Goal: Obtain resource: Download file/media

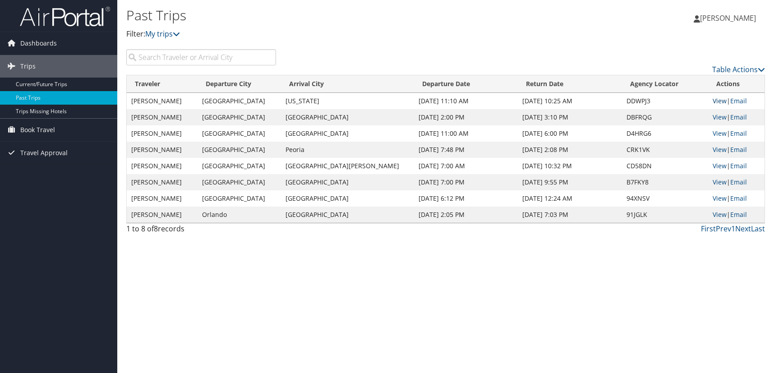
click at [712, 101] on link "View" at bounding box center [719, 100] width 14 height 9
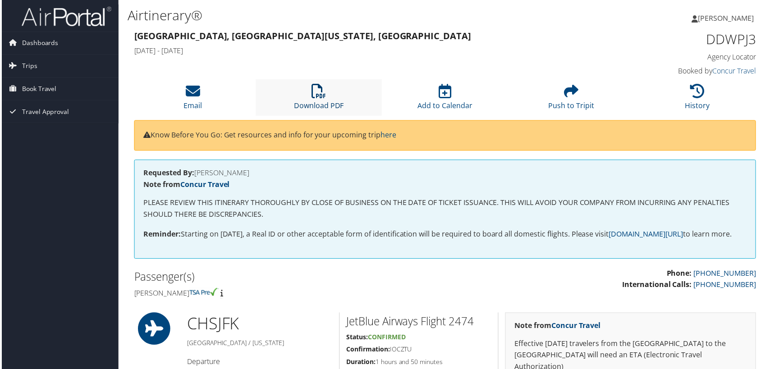
click at [318, 98] on icon at bounding box center [319, 91] width 14 height 14
